Goal: Information Seeking & Learning: Learn about a topic

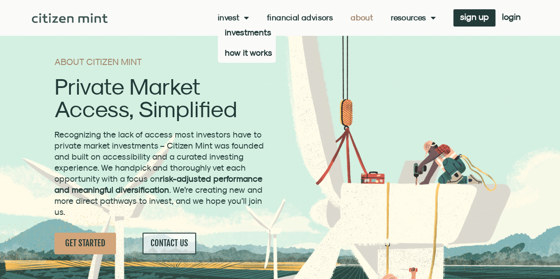
click at [225, 15] on link "Invest" at bounding box center [233, 17] width 31 height 9
click at [230, 53] on link "how it works" at bounding box center [247, 53] width 58 height 20
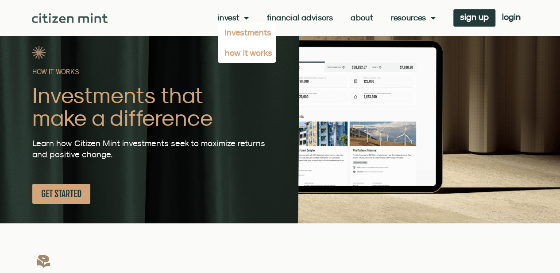
click at [231, 33] on link "investments" at bounding box center [247, 32] width 58 height 20
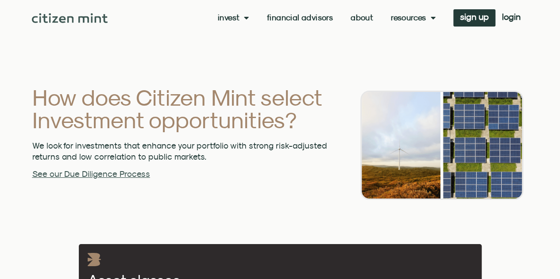
scroll to position [1744, 0]
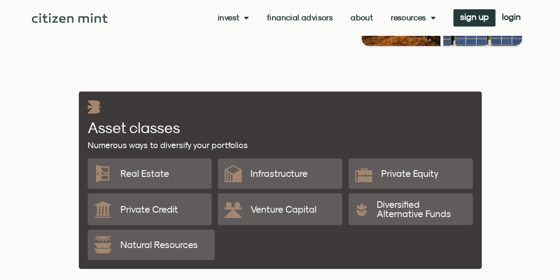
click at [269, 205] on p "Venture Capital" at bounding box center [284, 209] width 66 height 9
click at [251, 205] on p "Venture Capital" at bounding box center [284, 209] width 66 height 9
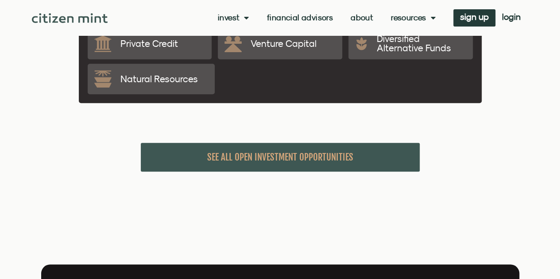
scroll to position [1907, 0]
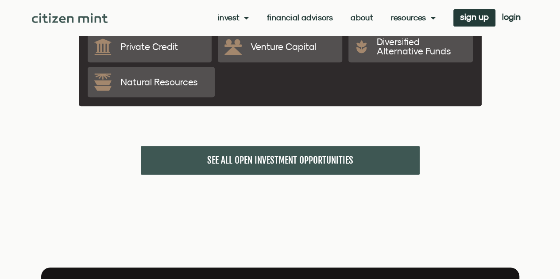
click at [237, 155] on span "SEE ALL OPEN INVESTMENT OPPORTUNITIES" at bounding box center [280, 160] width 146 height 11
